Goal: Navigation & Orientation: Find specific page/section

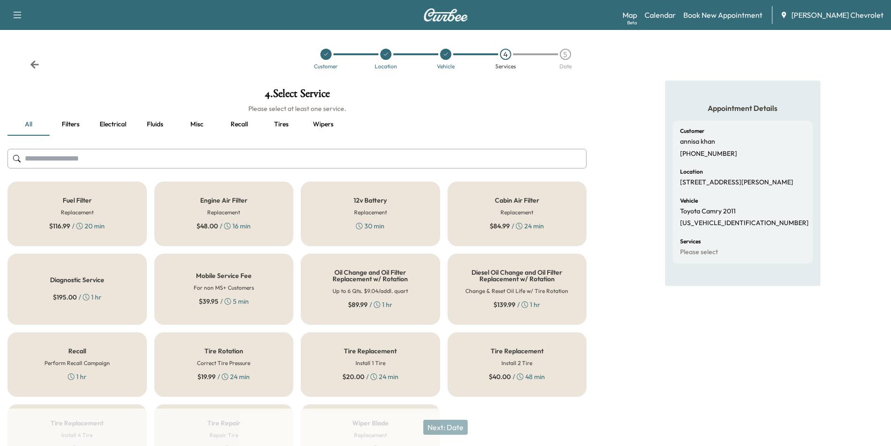
scroll to position [60, 0]
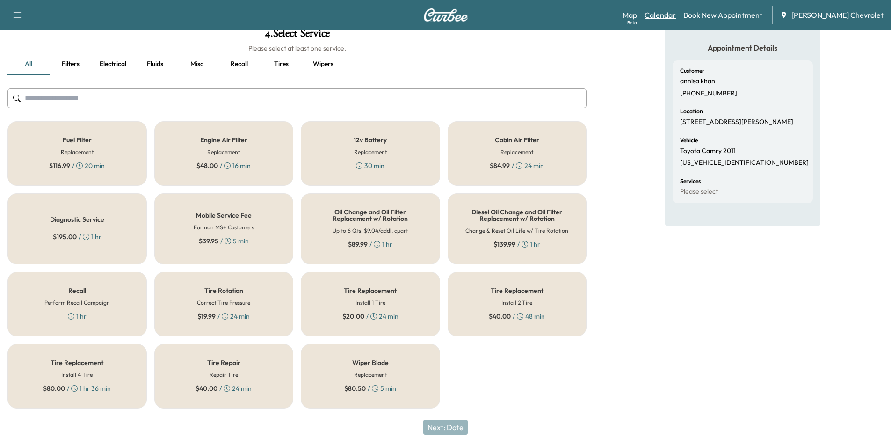
click at [675, 15] on link "Calendar" at bounding box center [660, 14] width 31 height 11
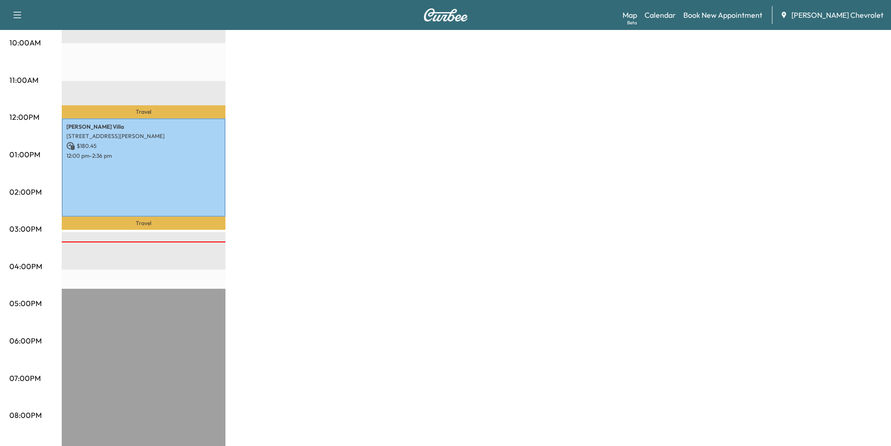
scroll to position [140, 0]
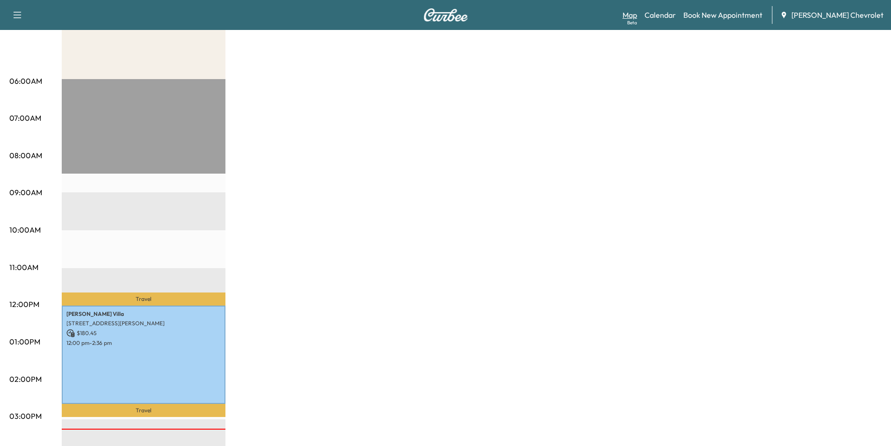
click at [637, 16] on link "Map Beta" at bounding box center [630, 14] width 15 height 11
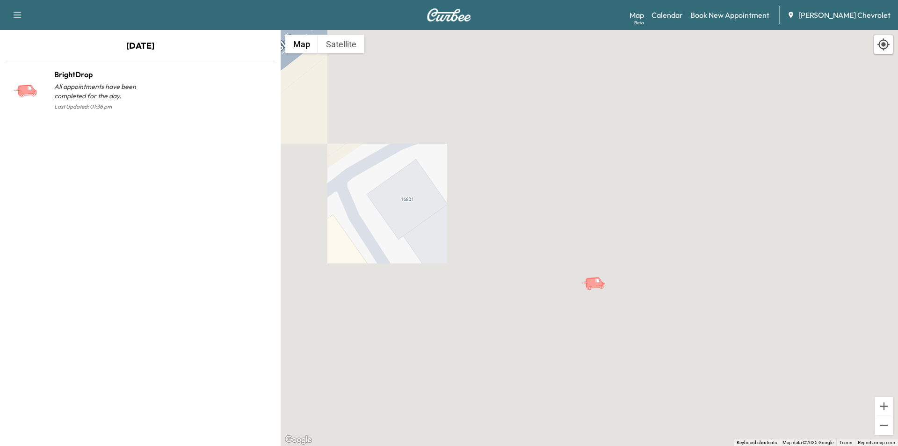
click at [15, 15] on icon "button" at bounding box center [17, 14] width 11 height 11
click at [683, 18] on link "Calendar" at bounding box center [667, 14] width 31 height 11
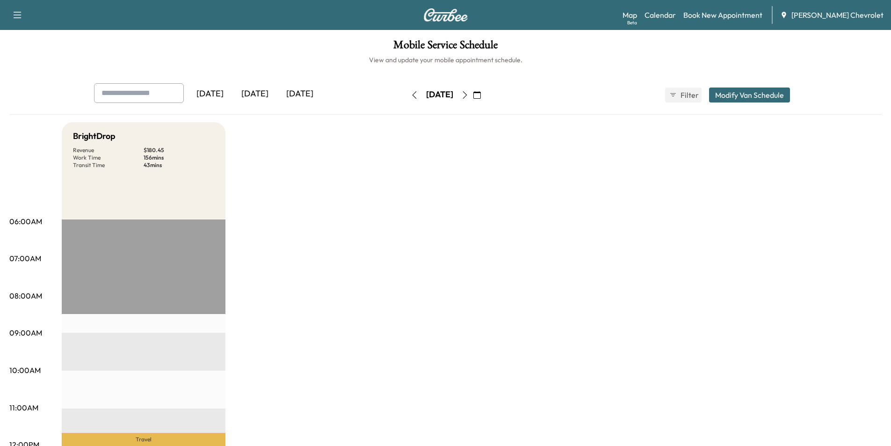
click at [481, 94] on icon "button" at bounding box center [476, 94] width 7 height 7
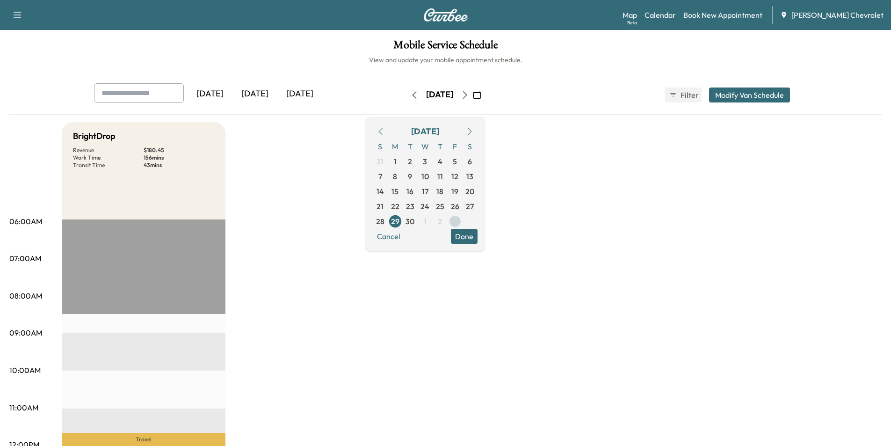
click at [457, 225] on span "3" at bounding box center [455, 221] width 4 height 11
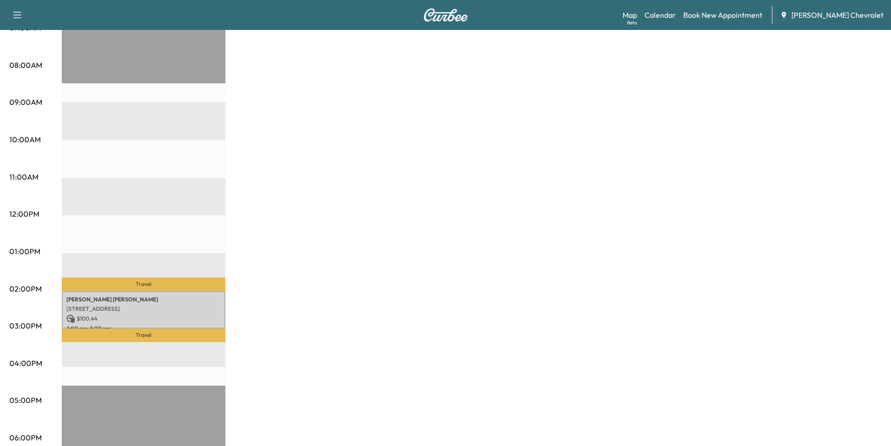
scroll to position [234, 0]
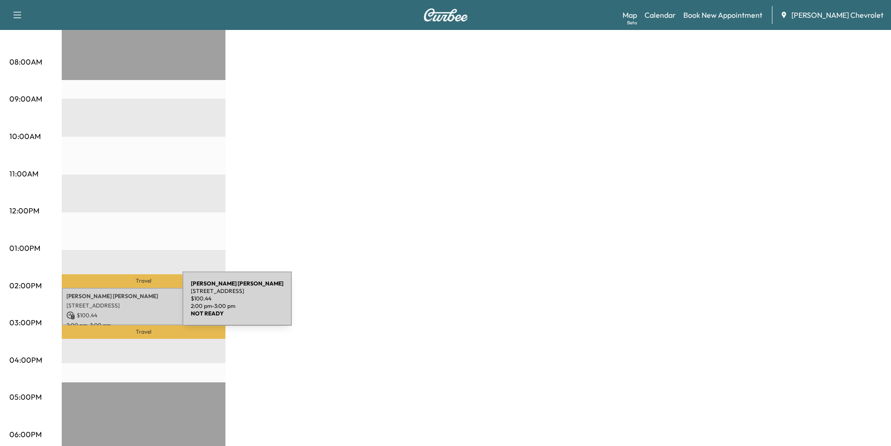
click at [113, 304] on p "[STREET_ADDRESS]" at bounding box center [143, 305] width 154 height 7
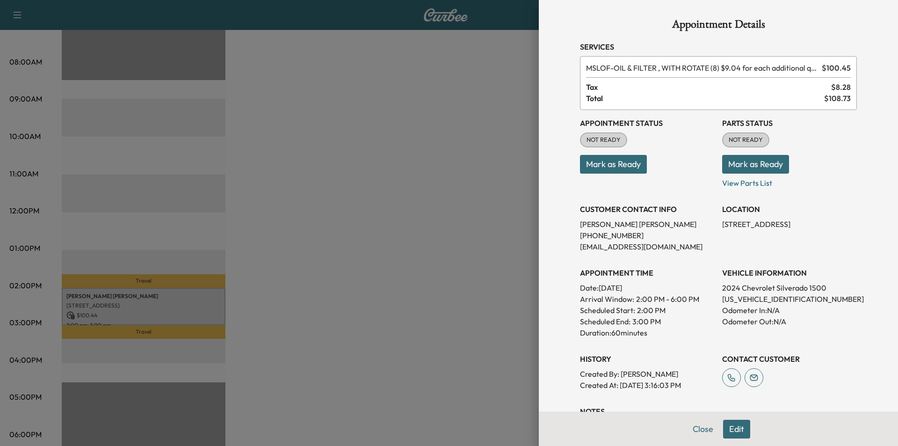
click at [410, 222] on div at bounding box center [449, 223] width 898 height 446
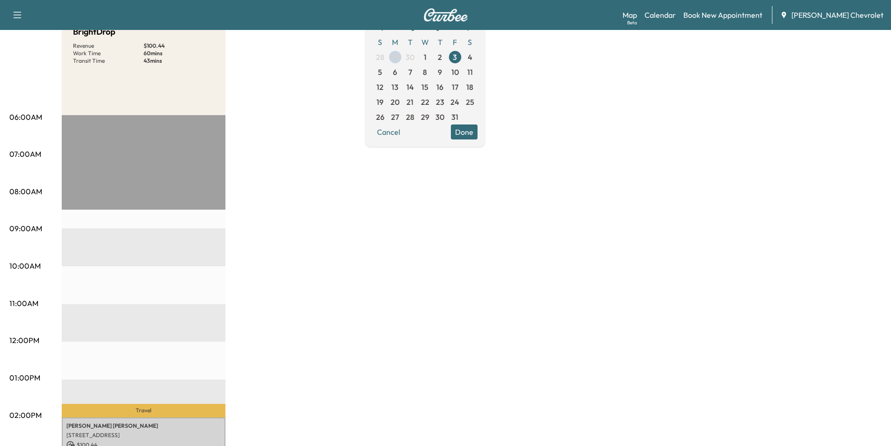
scroll to position [13, 0]
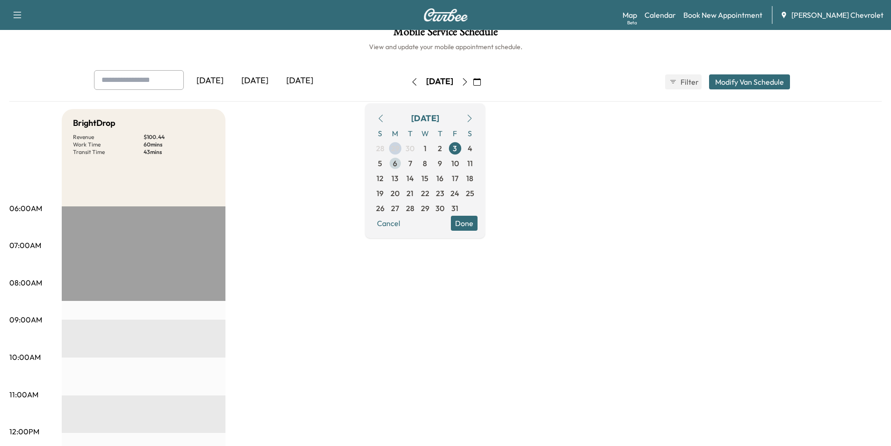
click at [397, 165] on span "6" at bounding box center [395, 163] width 4 height 11
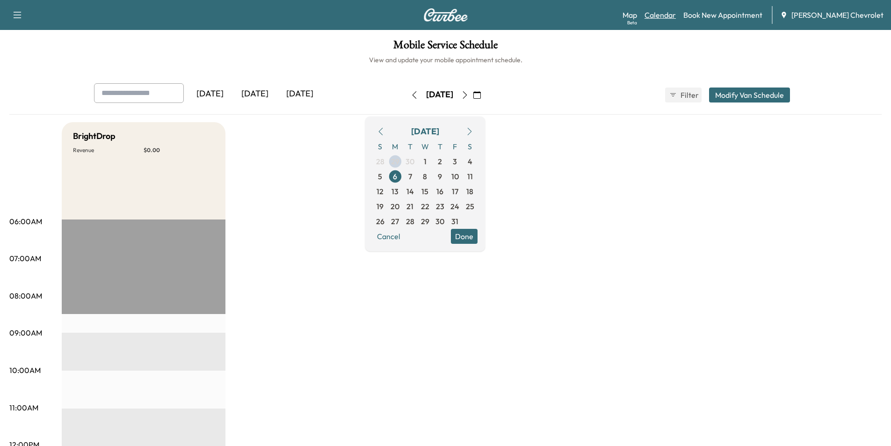
click at [676, 20] on link "Calendar" at bounding box center [660, 14] width 31 height 11
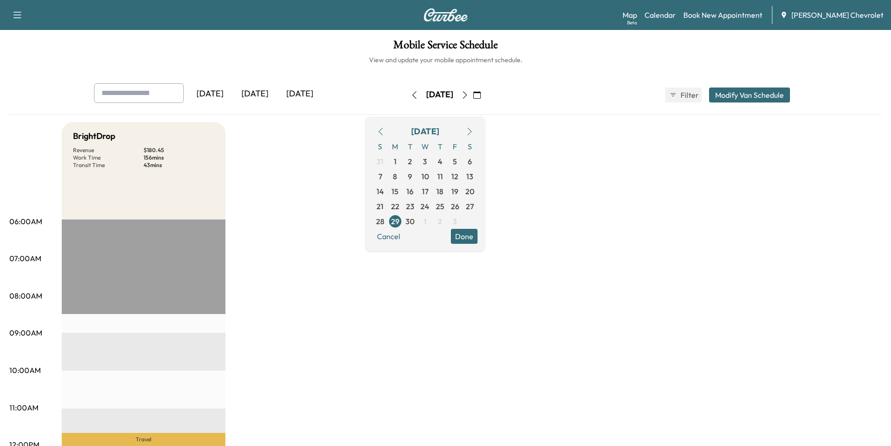
click at [481, 98] on icon "button" at bounding box center [476, 94] width 7 height 7
